Goal: Transaction & Acquisition: Purchase product/service

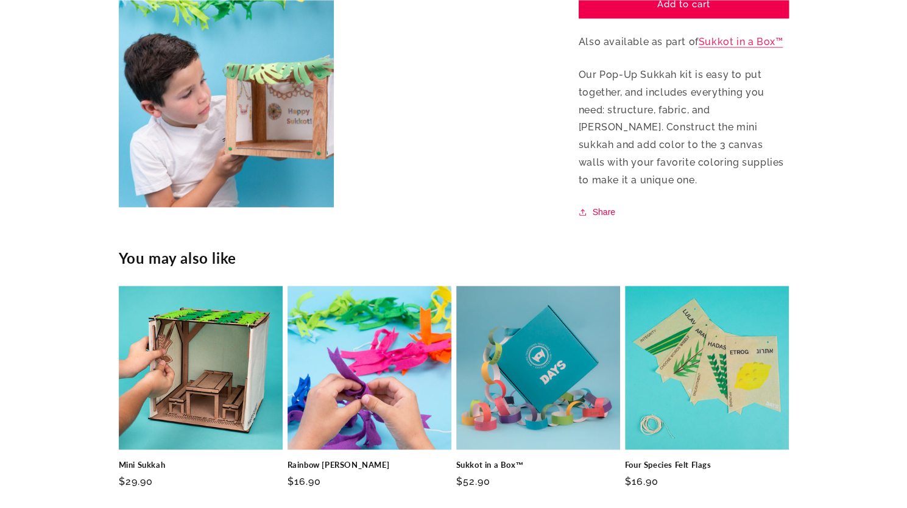
scroll to position [794, 0]
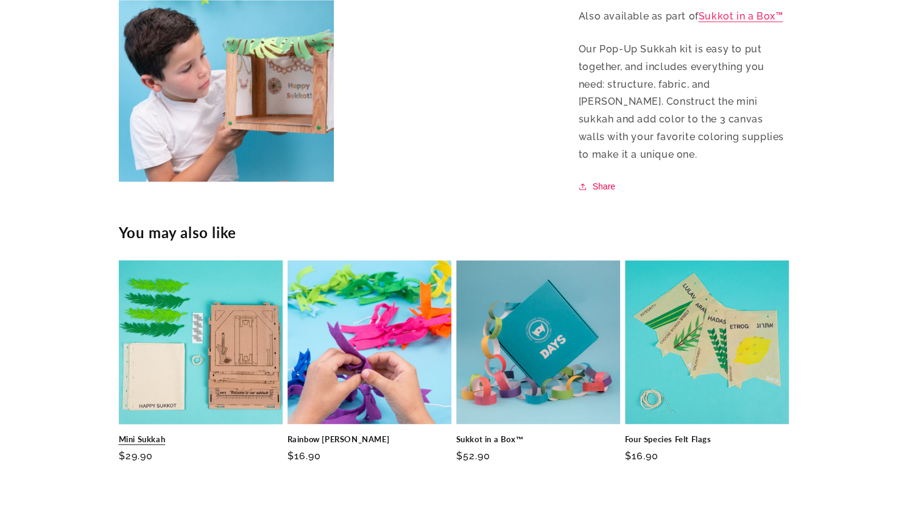
click at [193, 434] on link "Mini Sukkah" at bounding box center [201, 439] width 164 height 10
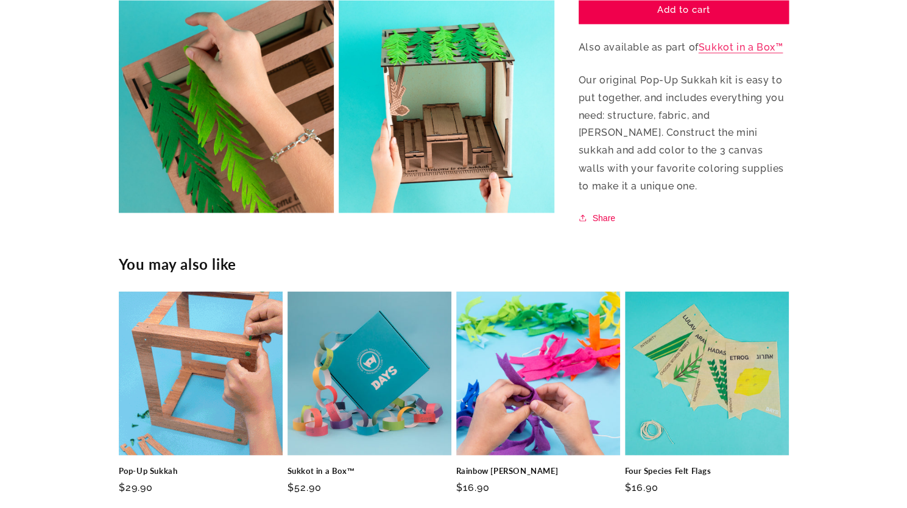
scroll to position [1205, 0]
